Goal: Find contact information: Obtain details needed to contact an individual or organization

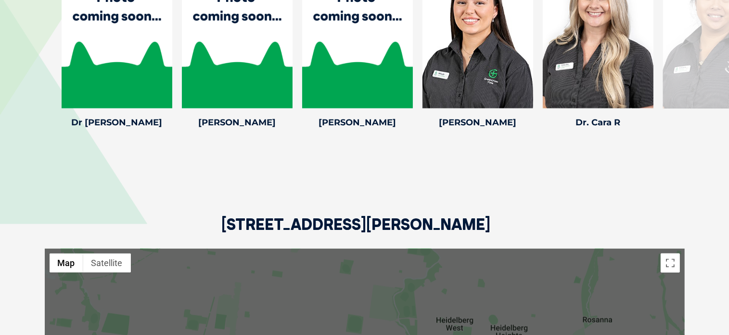
scroll to position [1433, 0]
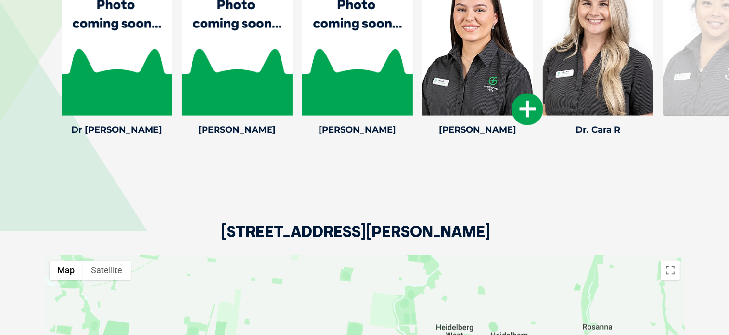
drag, startPoint x: 424, startPoint y: 154, endPoint x: 426, endPoint y: 53, distance: 100.6
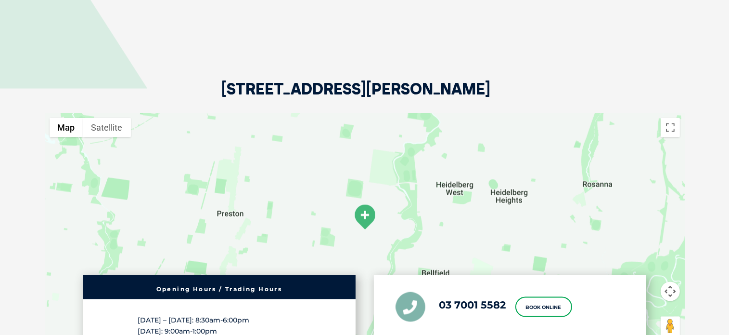
scroll to position [1721, 0]
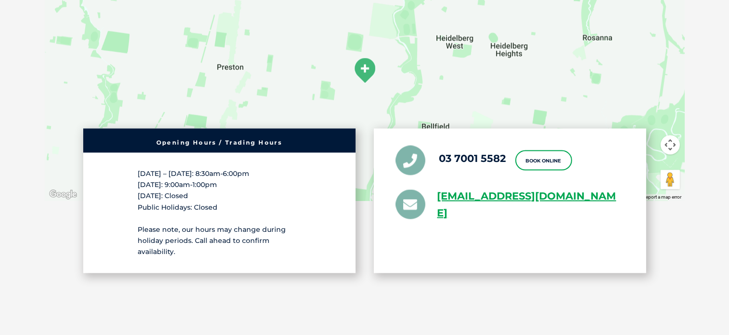
drag, startPoint x: 492, startPoint y: 228, endPoint x: 430, endPoint y: 195, distance: 70.0
click at [430, 195] on div "03 7001 5582 Book Online [EMAIL_ADDRESS][DOMAIN_NAME]" at bounding box center [510, 201] width 272 height 144
copy li "[EMAIL_ADDRESS][DOMAIN_NAME]"
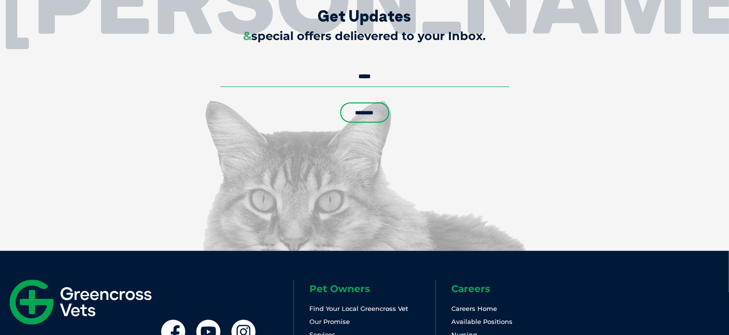
scroll to position [2286, 0]
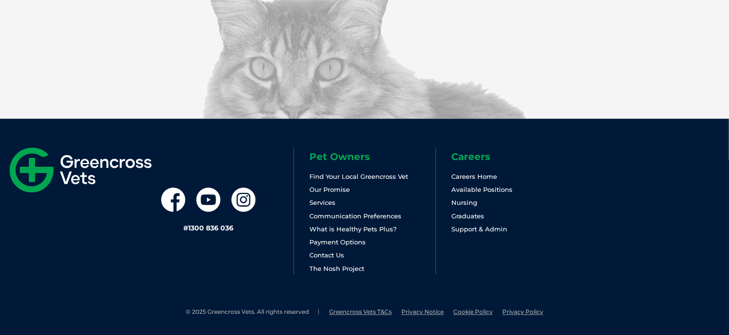
click at [707, 209] on div "Pet Owners Find Your Local Greencross Vet Our Promise Services Communication Pr…" at bounding box center [507, 210] width 426 height 127
click at [335, 256] on link "Contact Us" at bounding box center [327, 255] width 35 height 8
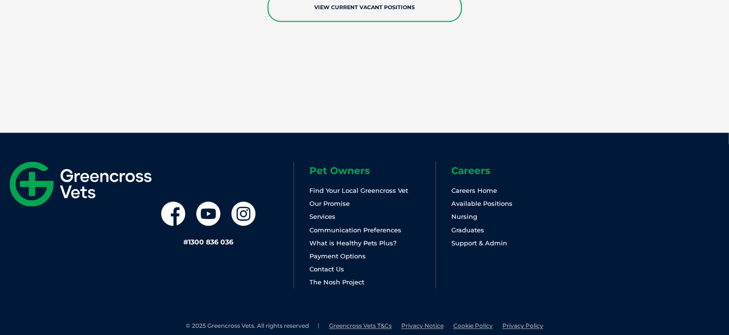
scroll to position [1620, 0]
